Goal: Use online tool/utility: Utilize a website feature to perform a specific function

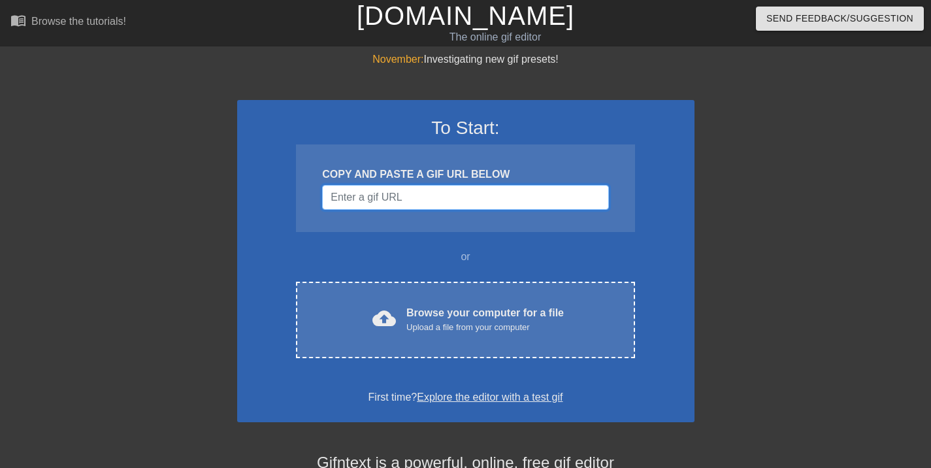
click at [362, 197] on input "Username" at bounding box center [465, 197] width 286 height 25
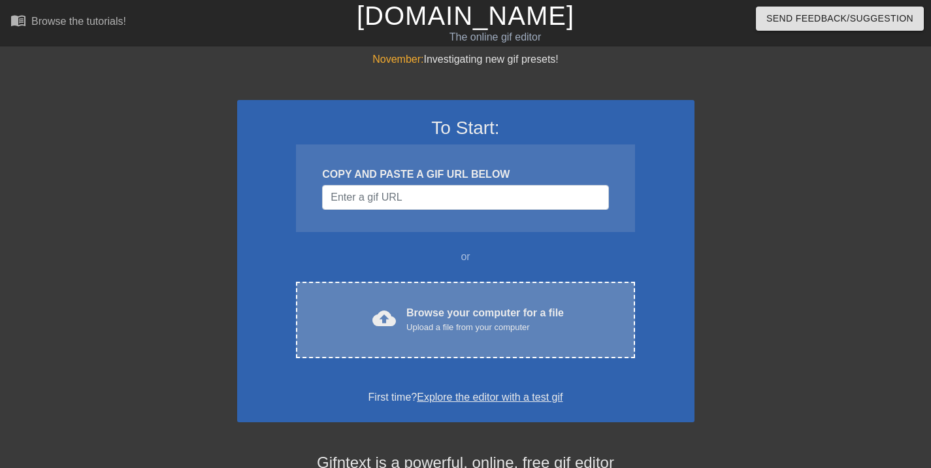
click at [394, 330] on div "cloud_upload" at bounding box center [381, 320] width 29 height 28
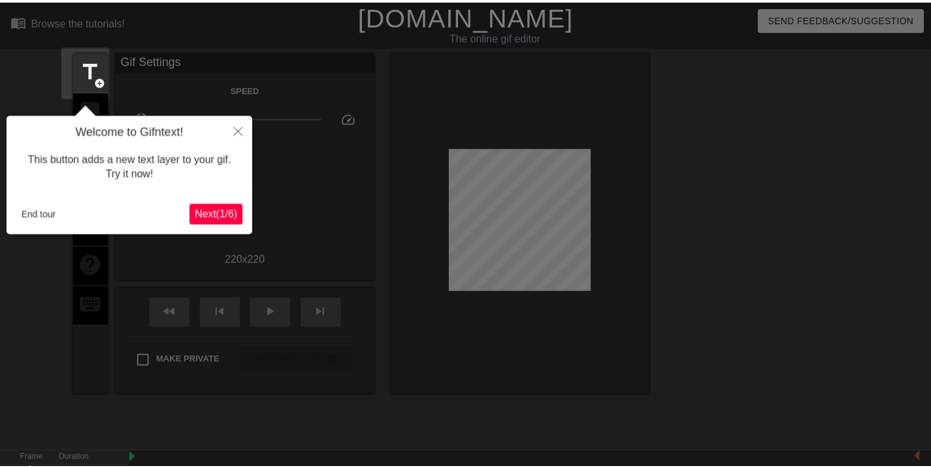
scroll to position [32, 0]
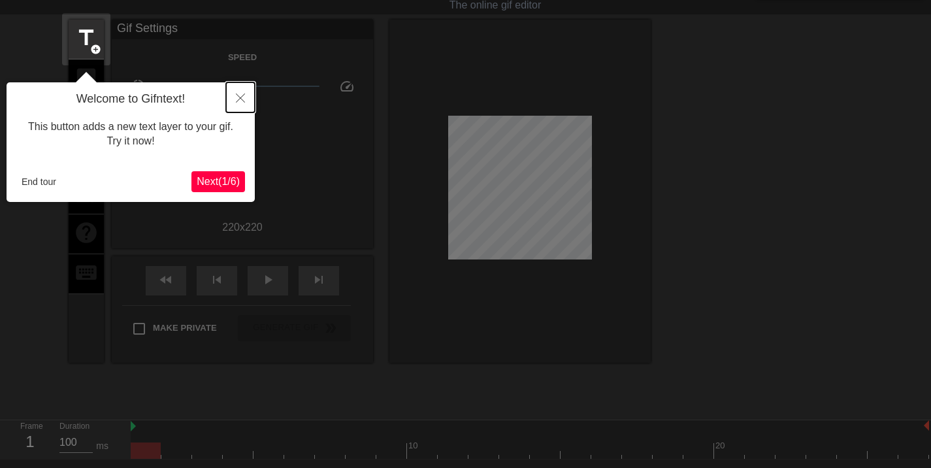
click at [247, 104] on button "Close" at bounding box center [240, 97] width 29 height 30
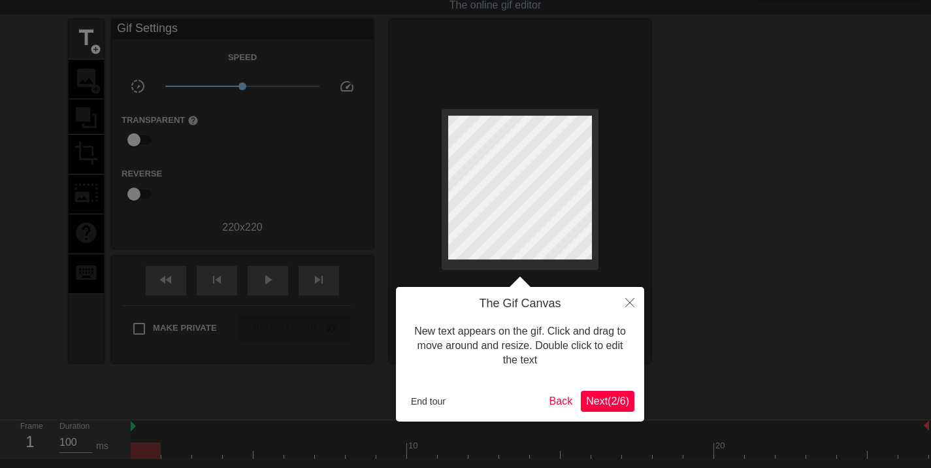
scroll to position [0, 0]
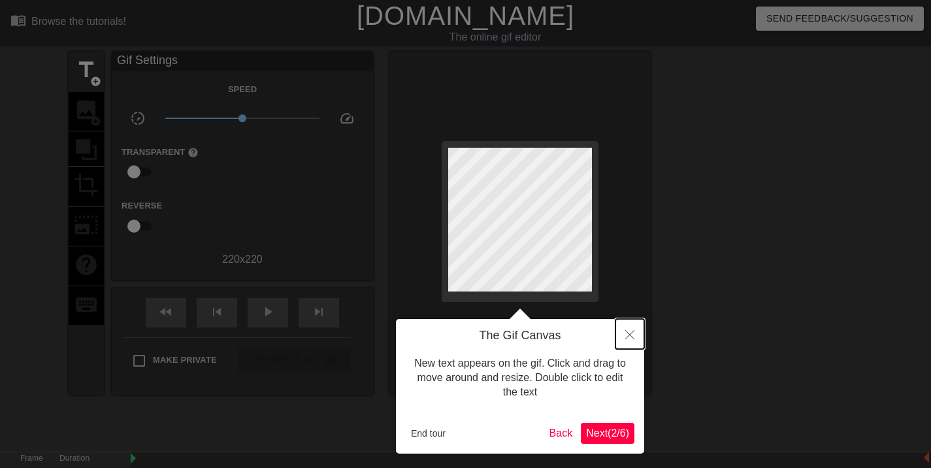
click at [630, 334] on icon "Close" at bounding box center [629, 334] width 9 height 9
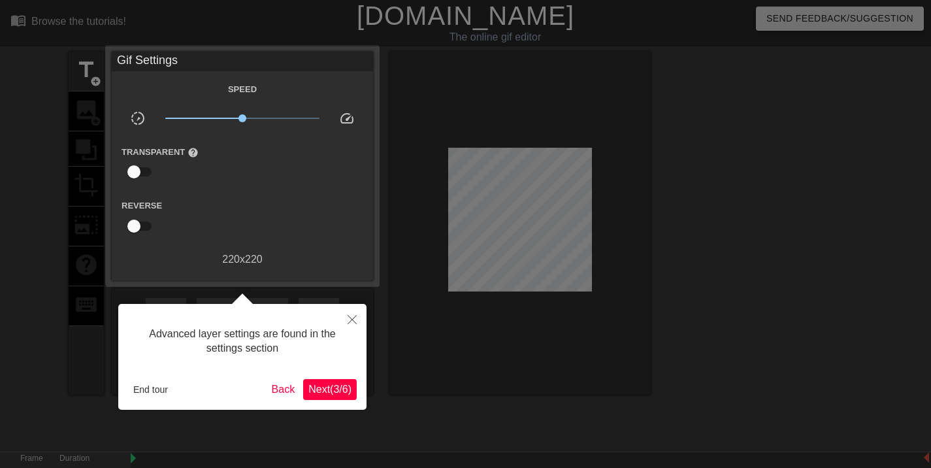
scroll to position [32, 0]
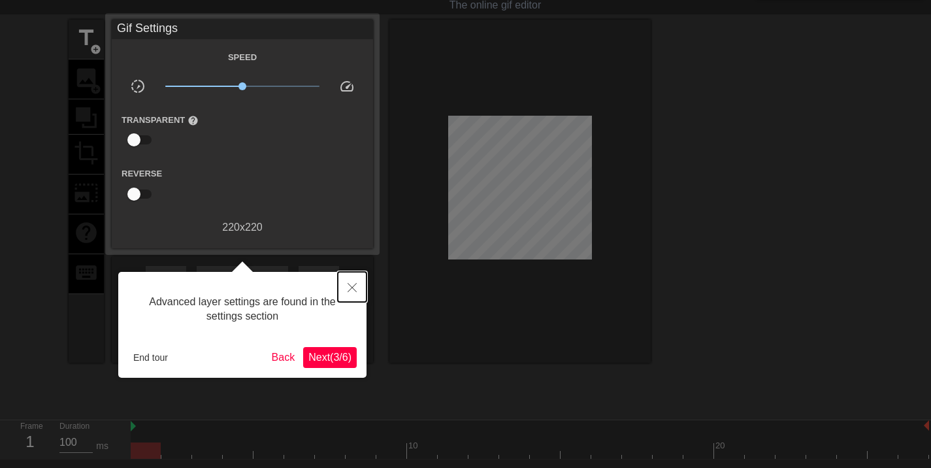
click at [344, 287] on button "Close" at bounding box center [352, 287] width 29 height 30
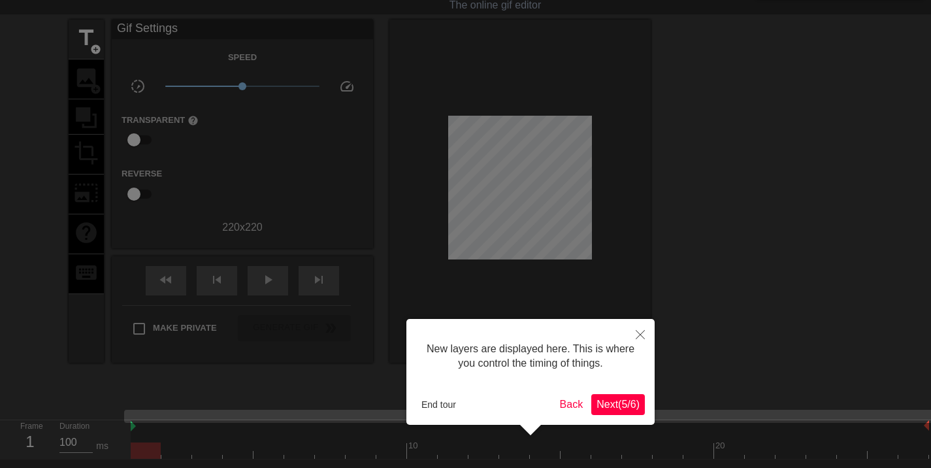
scroll to position [11, 0]
click at [426, 398] on button "End tour" at bounding box center [438, 404] width 45 height 20
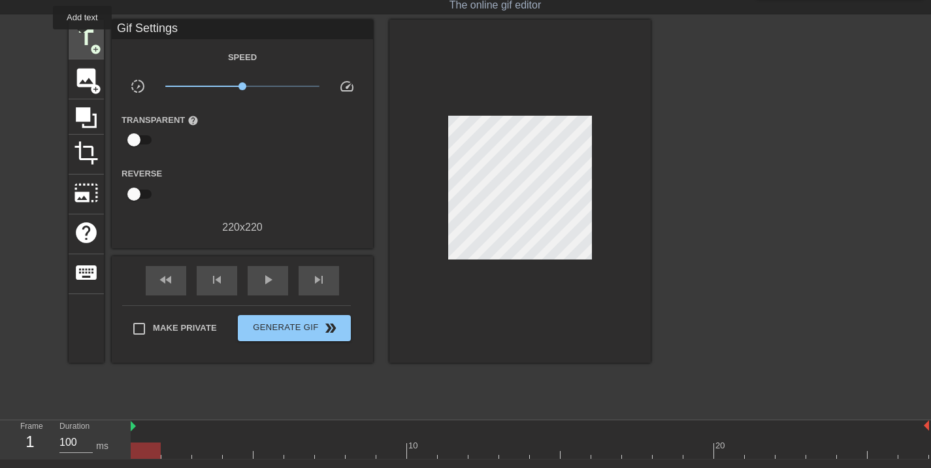
click at [82, 39] on span "title" at bounding box center [86, 37] width 25 height 25
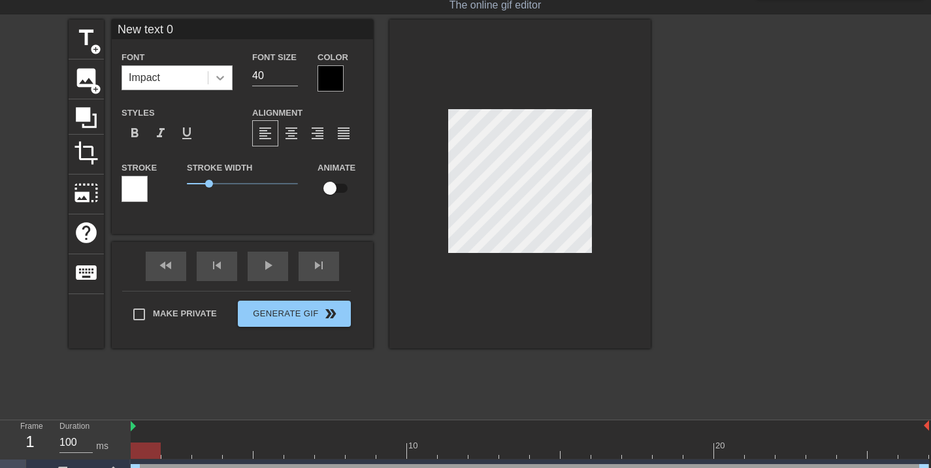
click at [214, 76] on icon at bounding box center [220, 77] width 13 height 13
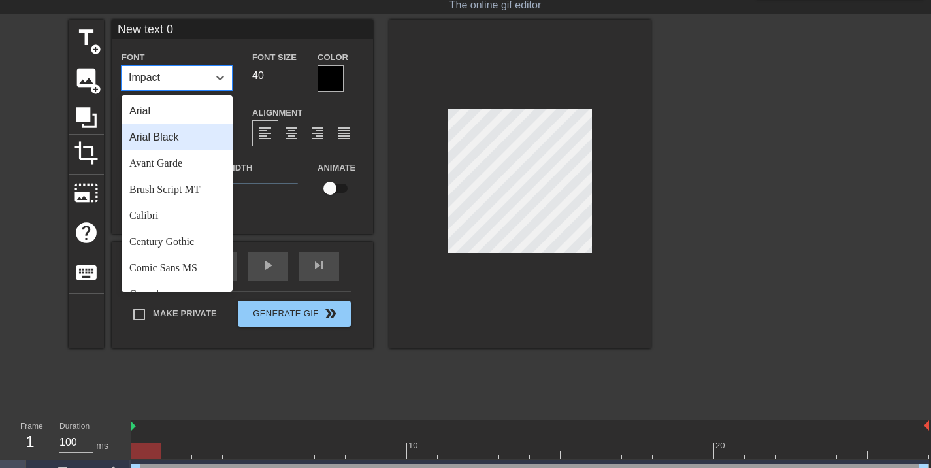
click at [182, 133] on div "Arial Black" at bounding box center [176, 137] width 111 height 26
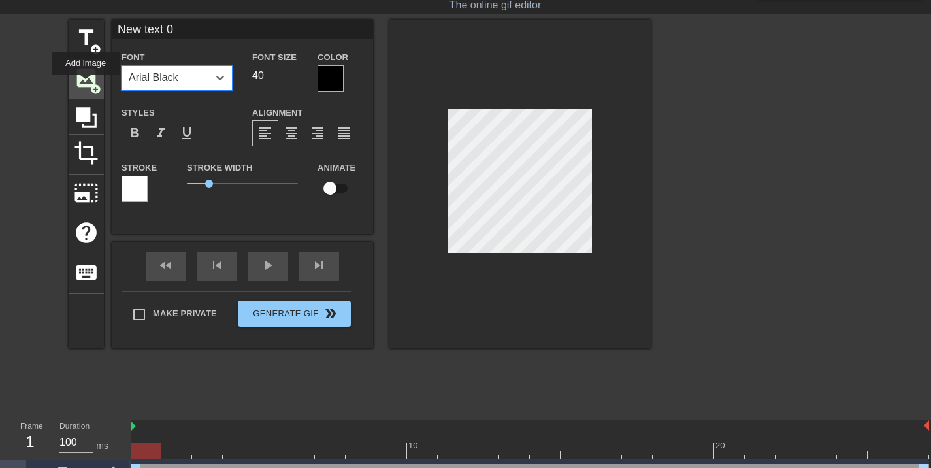
click at [86, 84] on span "image" at bounding box center [86, 77] width 25 height 25
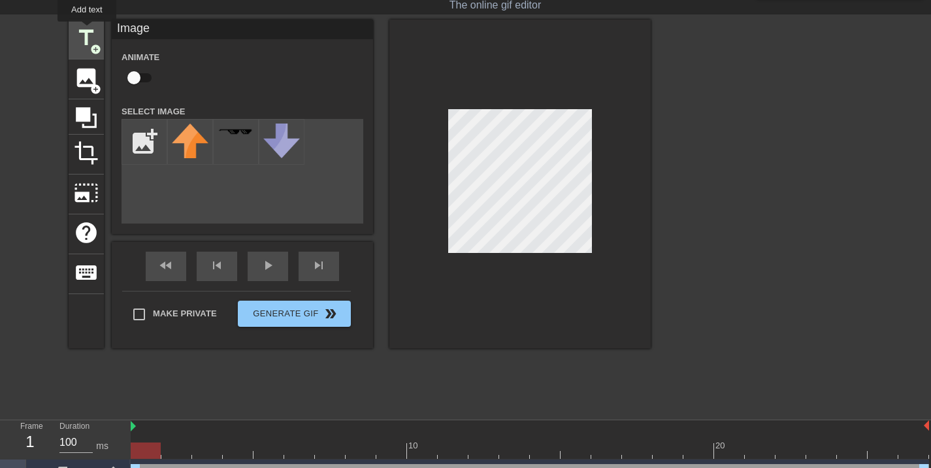
click at [87, 31] on span "title" at bounding box center [86, 37] width 25 height 25
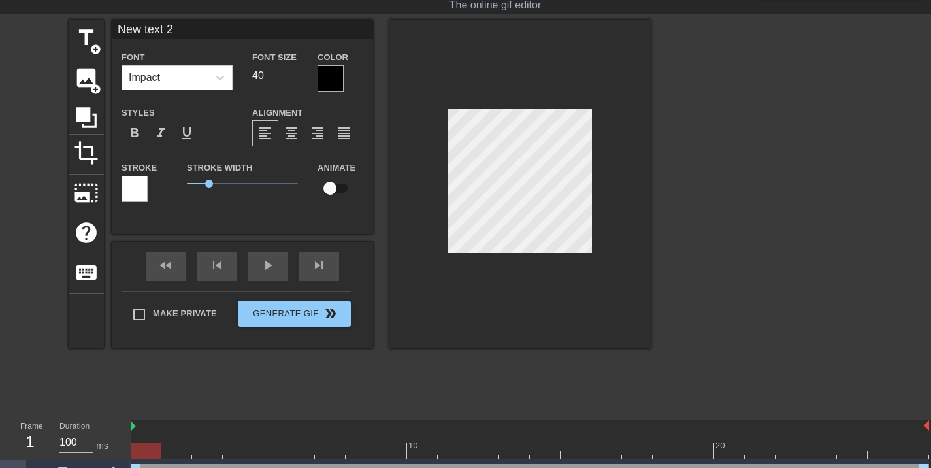
type input "New txt 2"
type textarea "New txt 2"
type input "New xt 2"
type textarea "New xt 2"
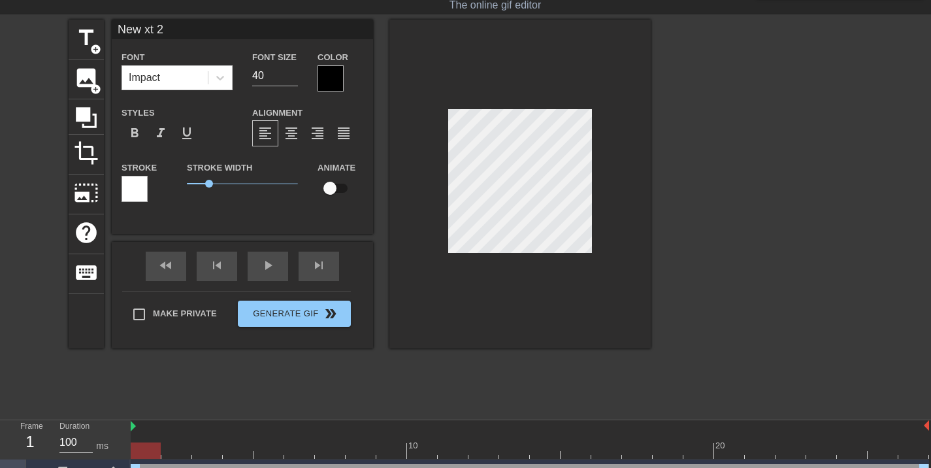
type input "New t 2"
type textarea "New t 2"
type input "New 2"
type textarea "New 2"
type input "New 2"
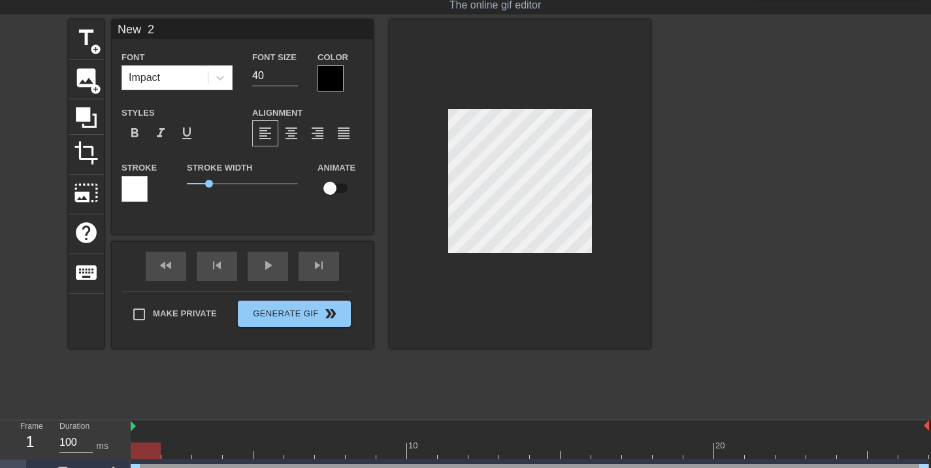
type textarea "New 2"
type input "New"
type textarea "New"
type input "New text 0"
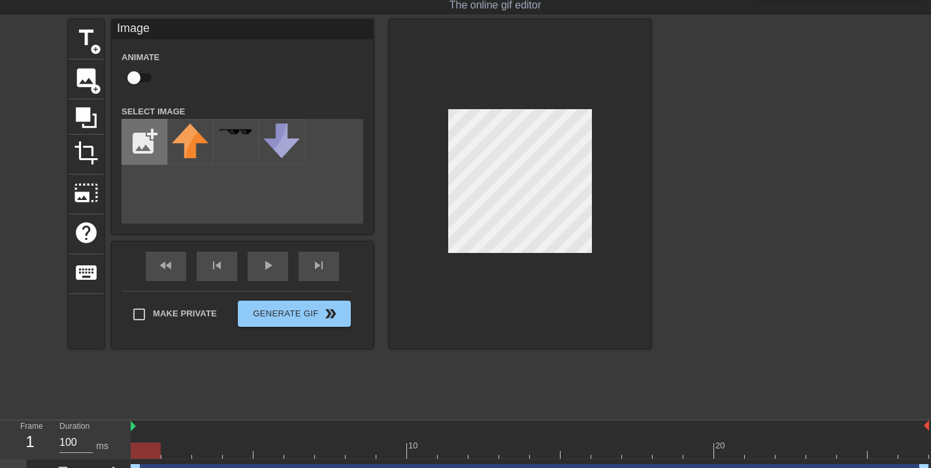
click at [139, 148] on input "file" at bounding box center [144, 142] width 44 height 44
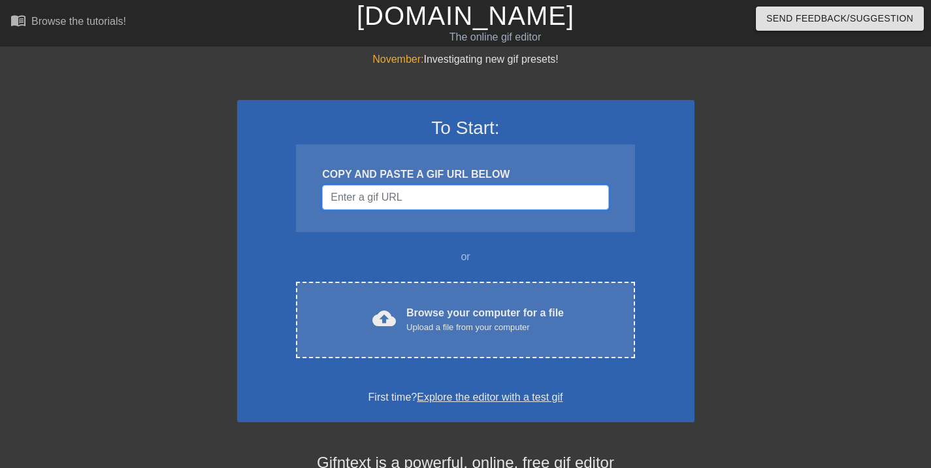
click at [380, 204] on input "Username" at bounding box center [465, 197] width 286 height 25
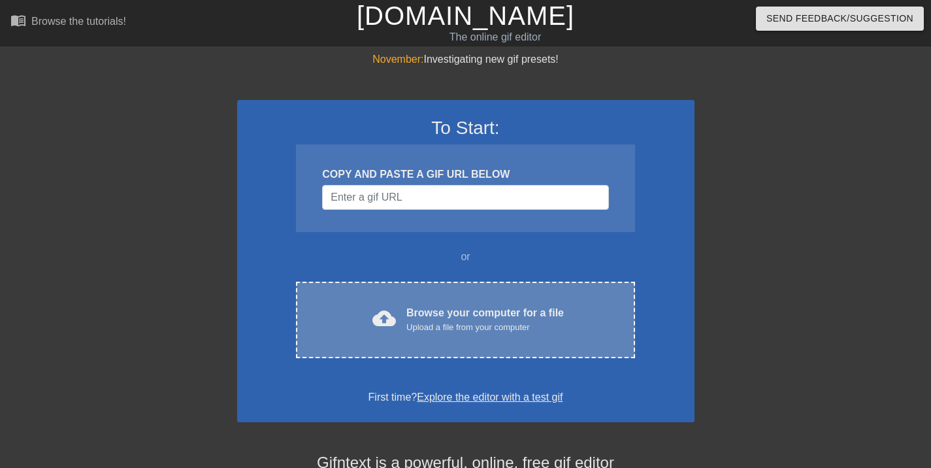
click at [414, 300] on div "cloud_upload Browse your computer for a file Upload a file from your computer C…" at bounding box center [465, 319] width 338 height 76
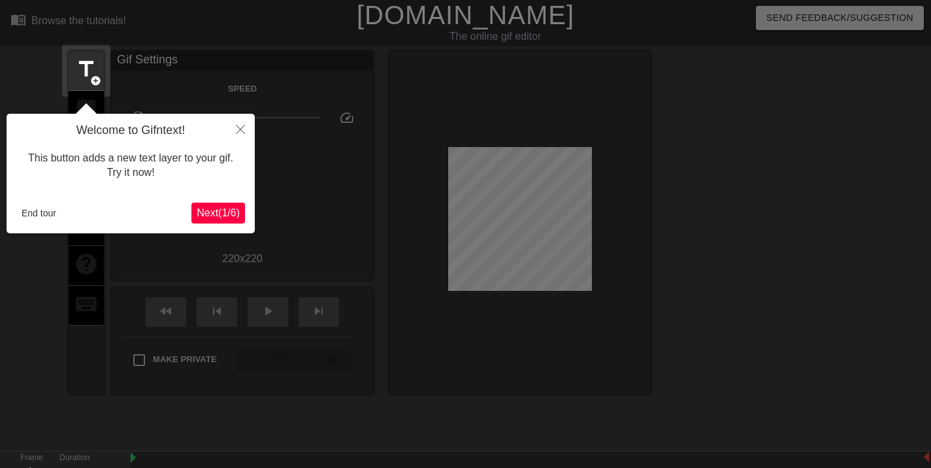
scroll to position [32, 0]
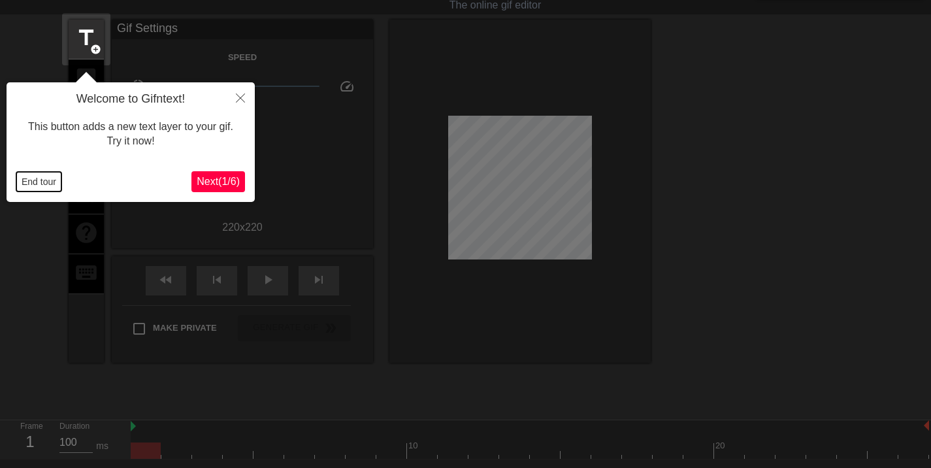
click at [42, 180] on button "End tour" at bounding box center [38, 182] width 45 height 20
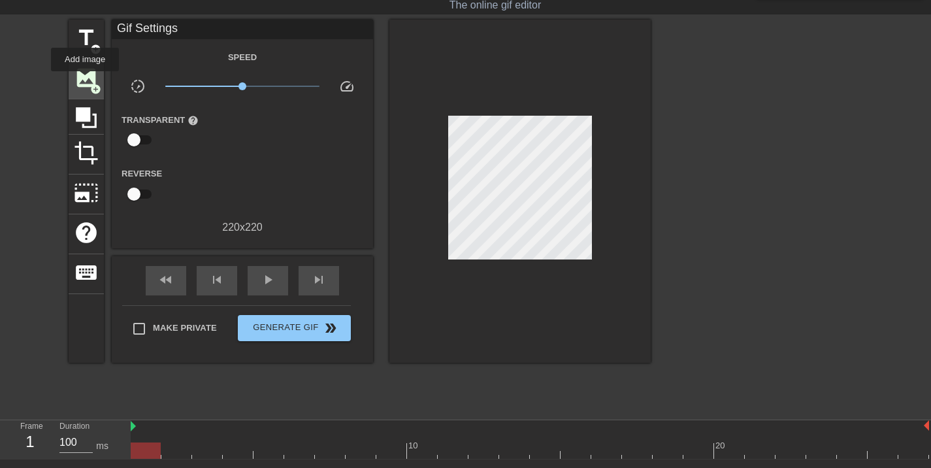
click at [85, 80] on span "image" at bounding box center [86, 77] width 25 height 25
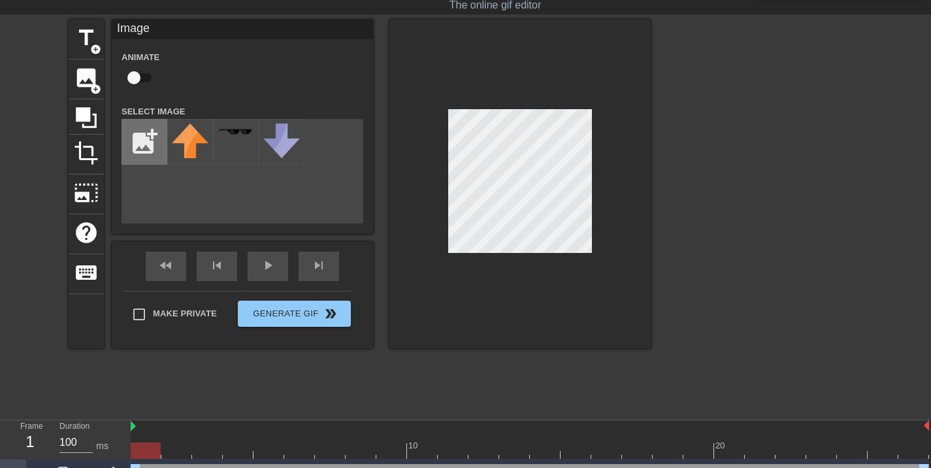
click at [144, 148] on input "file" at bounding box center [144, 142] width 44 height 44
type input "C:\fakepath\[DATE] 12_31_07-Document2 - Word.png"
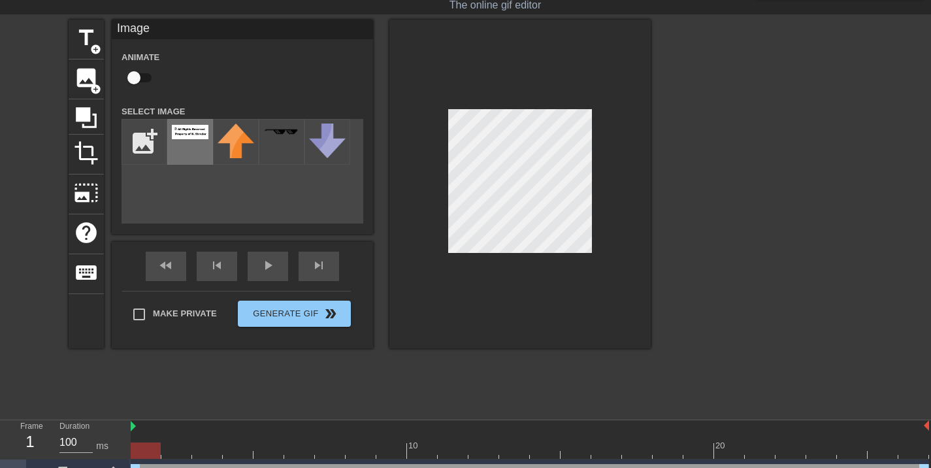
click at [190, 144] on div at bounding box center [190, 142] width 46 height 46
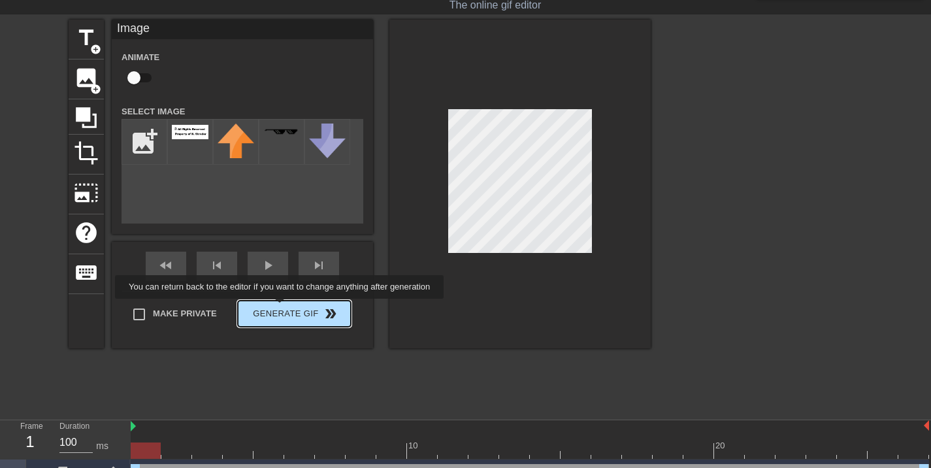
click at [281, 308] on div "Make Private Generate Gif double_arrow" at bounding box center [236, 317] width 229 height 52
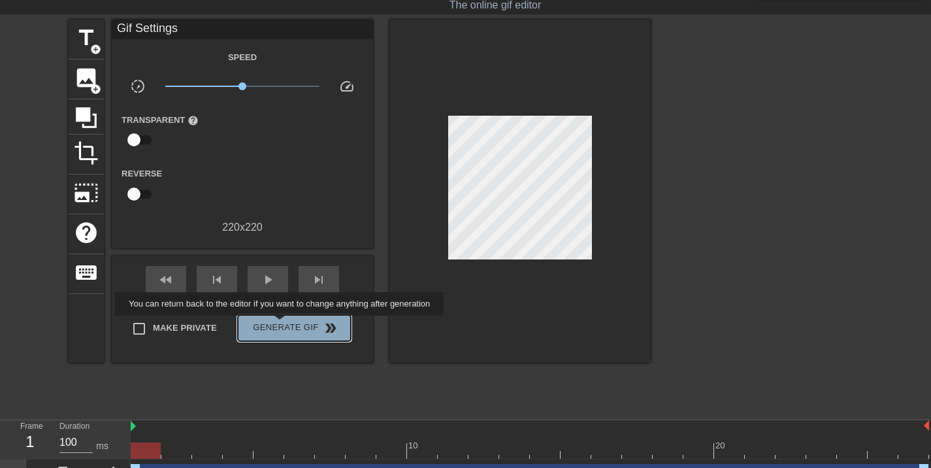
click at [281, 325] on span "Generate Gif double_arrow" at bounding box center [294, 328] width 103 height 16
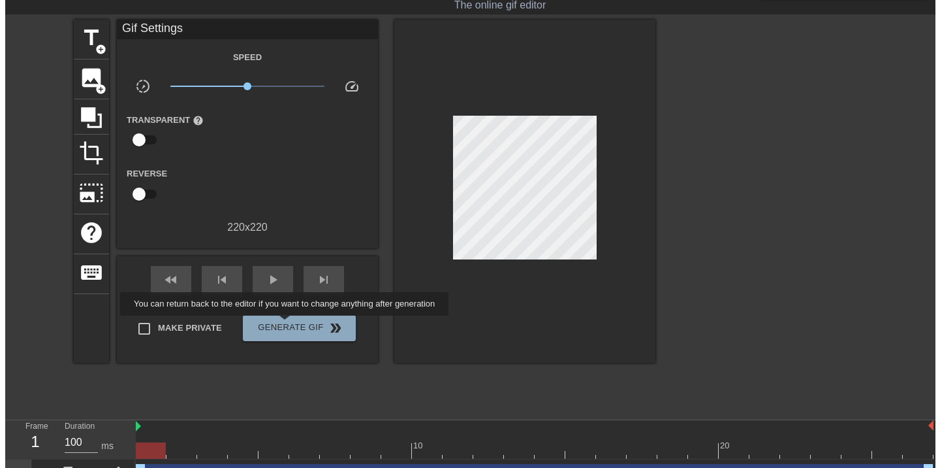
scroll to position [0, 0]
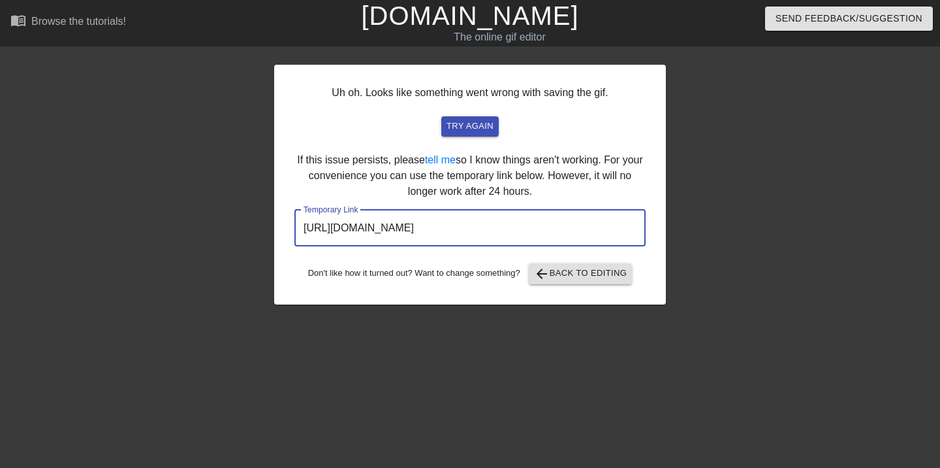
click at [552, 219] on input "[URL][DOMAIN_NAME]" at bounding box center [470, 228] width 351 height 37
